Goal: Information Seeking & Learning: Understand process/instructions

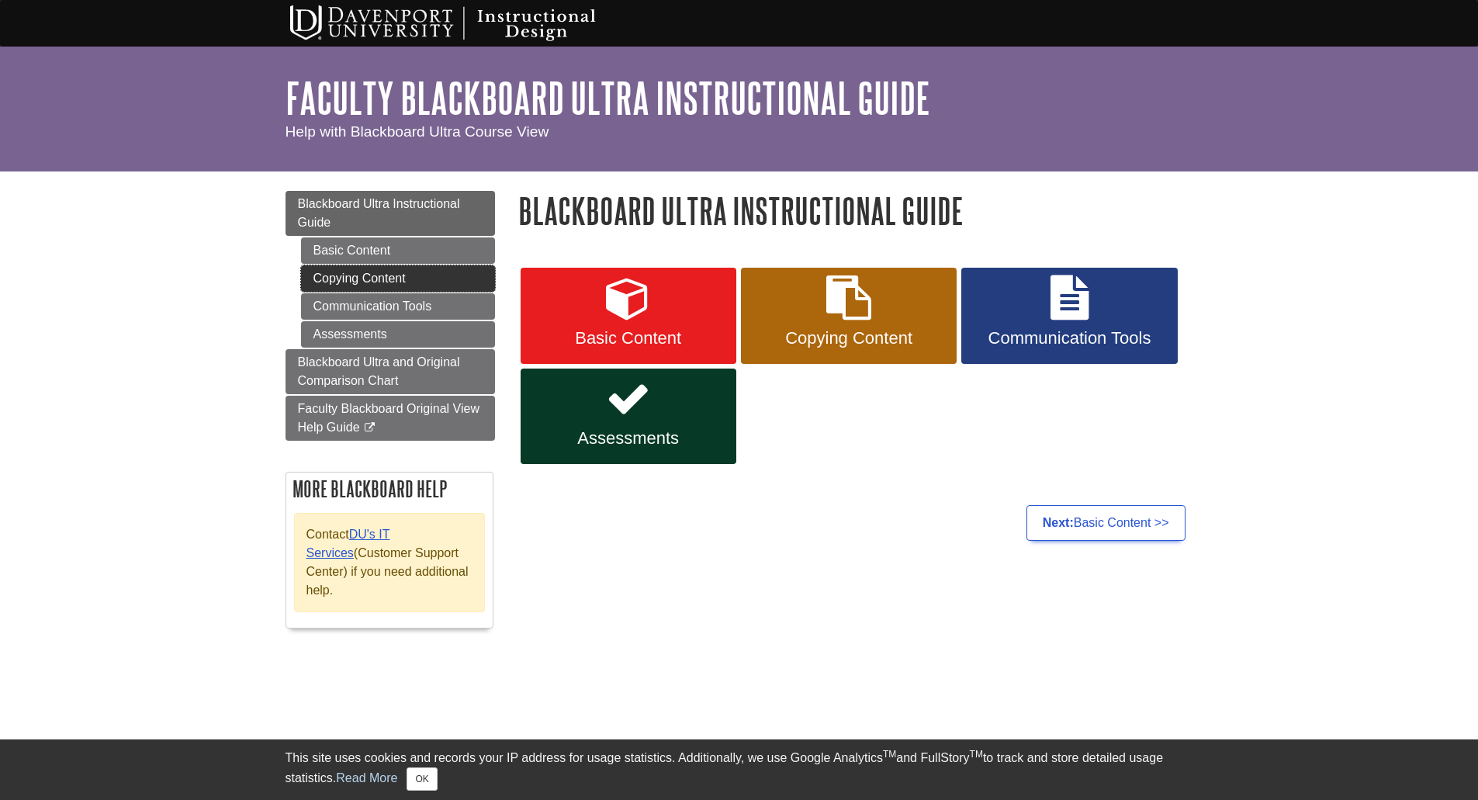
click at [375, 272] on link "Copying Content" at bounding box center [398, 278] width 194 height 26
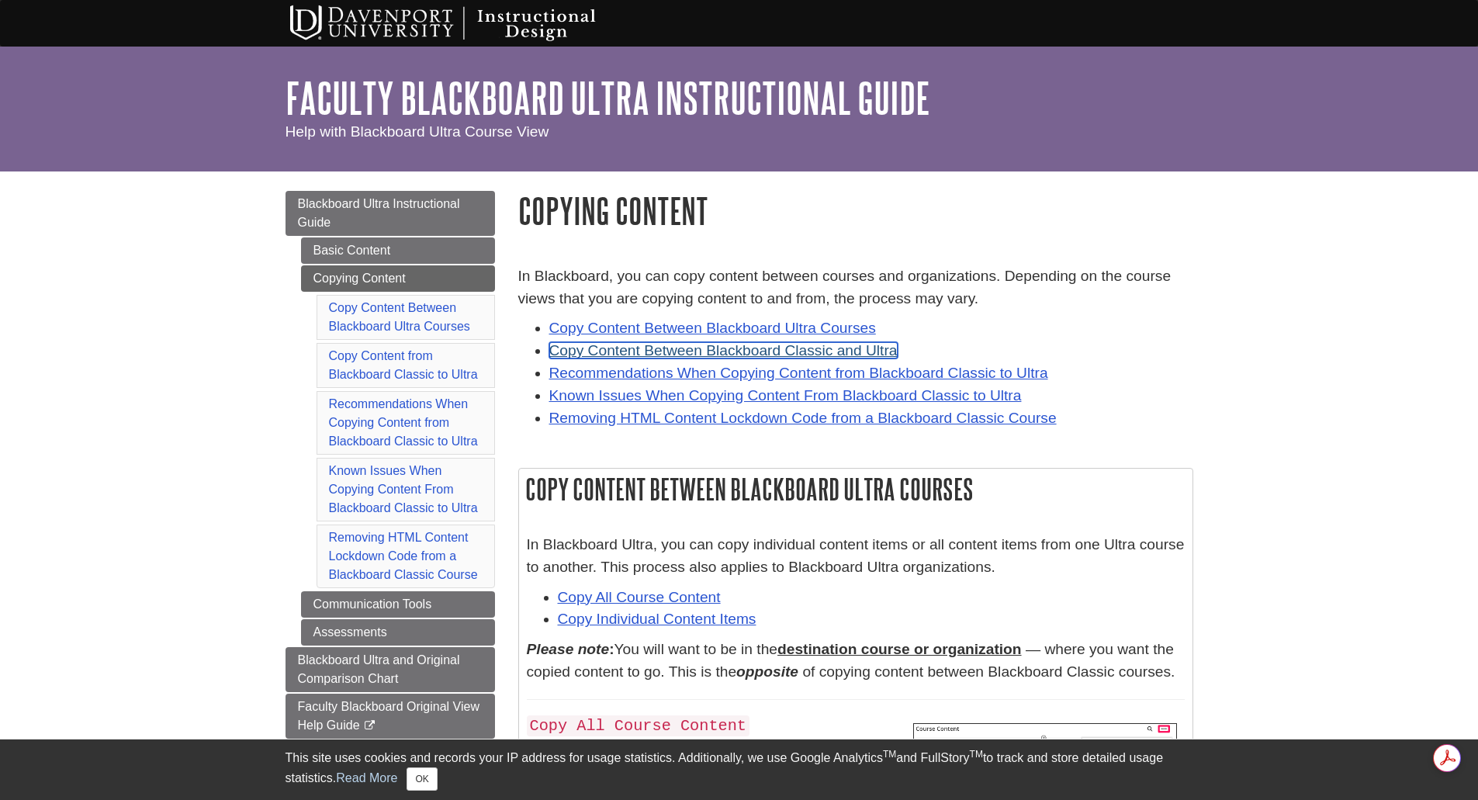
click at [836, 346] on link "Copy Content Between Blackboard Classic and Ultra" at bounding box center [723, 350] width 348 height 16
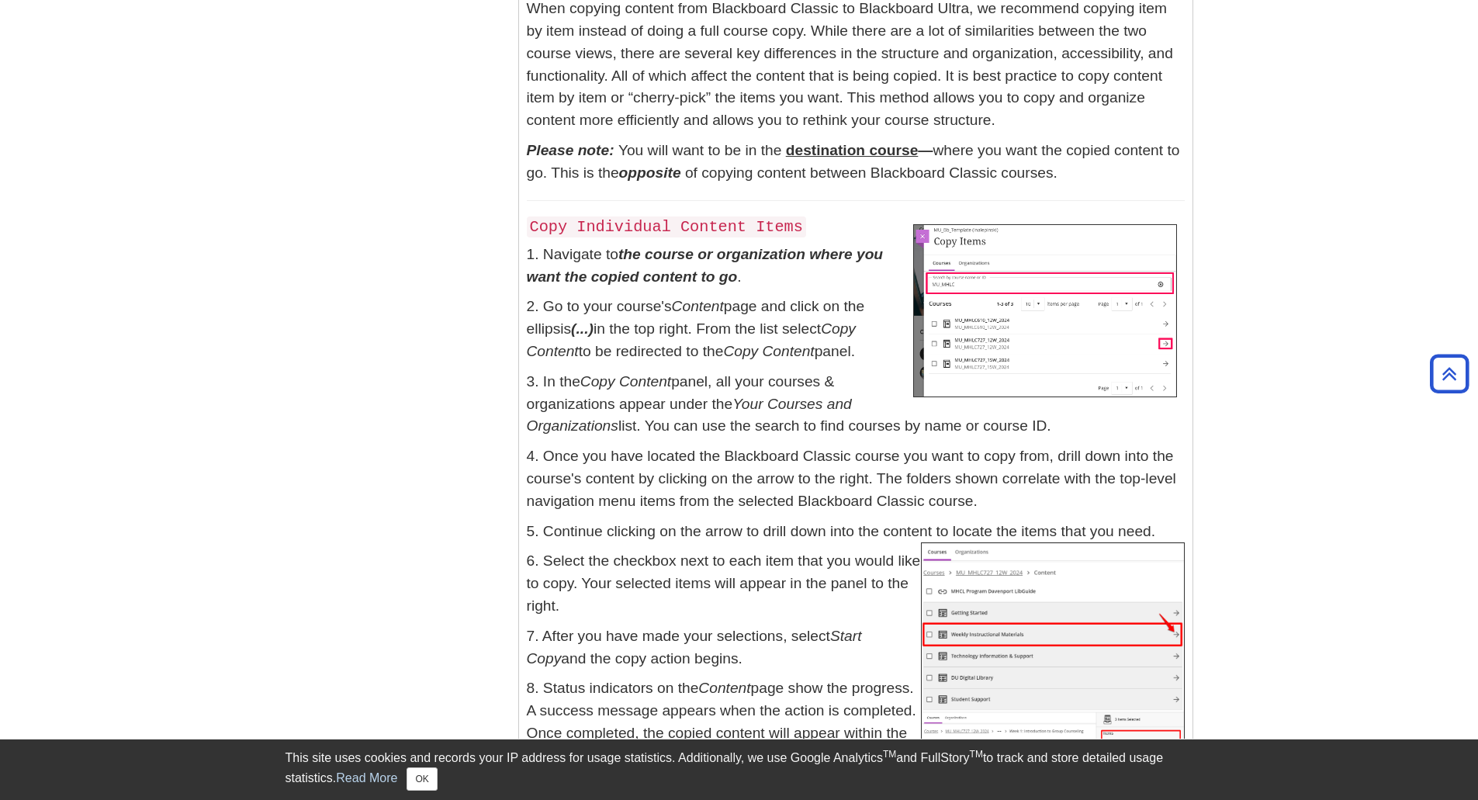
scroll to position [2290, 0]
